Goal: Check status: Check status

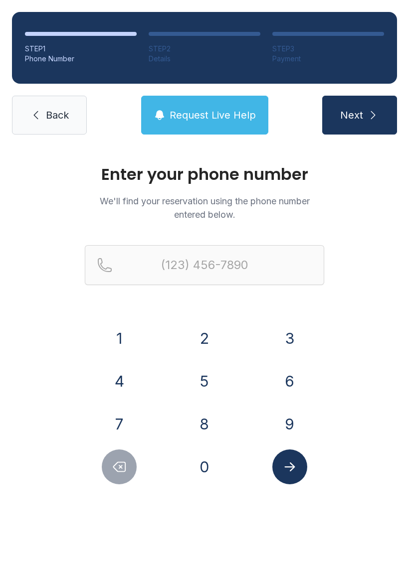
click at [289, 384] on button "6" at bounding box center [289, 381] width 35 height 35
click at [124, 426] on button "7" at bounding box center [119, 424] width 35 height 35
click at [193, 422] on button "8" at bounding box center [204, 424] width 35 height 35
click at [284, 420] on button "9" at bounding box center [289, 424] width 35 height 35
click at [200, 427] on button "8" at bounding box center [204, 424] width 35 height 35
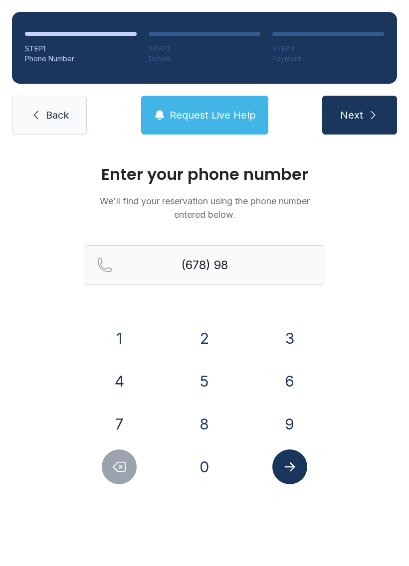
click at [289, 387] on button "6" at bounding box center [289, 381] width 35 height 35
click at [203, 378] on button "5" at bounding box center [204, 381] width 35 height 35
click at [201, 338] on button "2" at bounding box center [204, 338] width 35 height 35
click at [212, 477] on button "0" at bounding box center [204, 467] width 35 height 35
click at [118, 387] on button "4" at bounding box center [119, 381] width 35 height 35
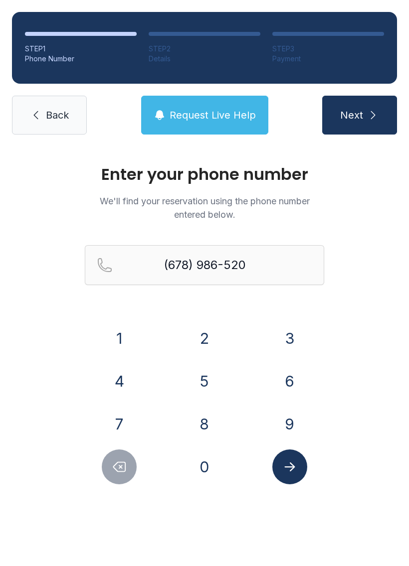
type input "[PHONE_NUMBER]"
click at [286, 471] on icon "Submit lookup form" at bounding box center [289, 467] width 15 height 15
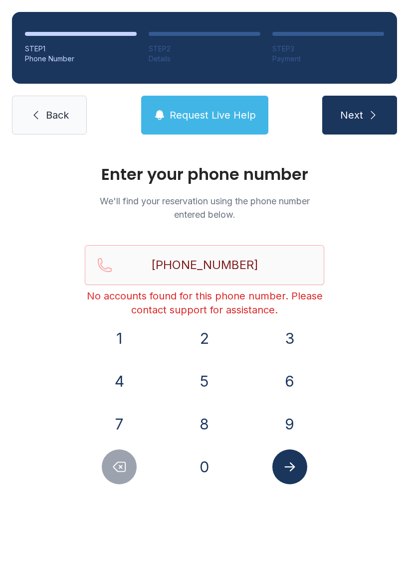
click at [50, 118] on span "Back" at bounding box center [57, 115] width 23 height 14
